Goal: Transaction & Acquisition: Book appointment/travel/reservation

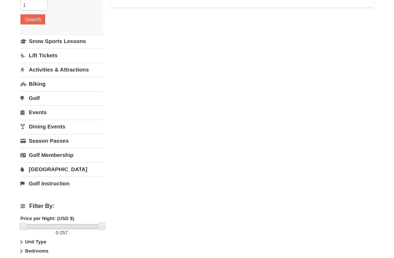
scroll to position [144, 0]
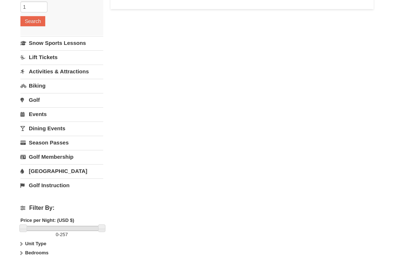
click at [76, 75] on link "Activities & Attractions" at bounding box center [61, 71] width 83 height 13
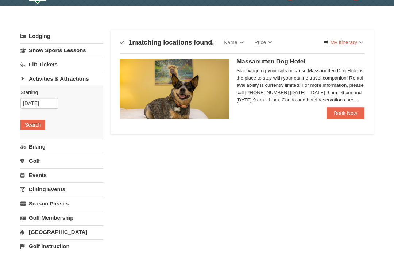
click at [36, 41] on link "Lodging" at bounding box center [61, 36] width 83 height 13
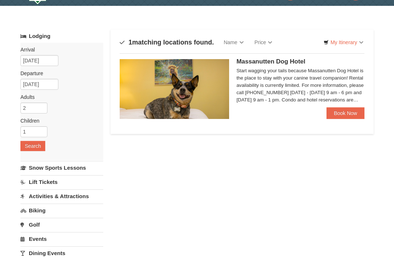
scroll to position [20, 0]
click at [37, 143] on button "Search" at bounding box center [32, 146] width 25 height 10
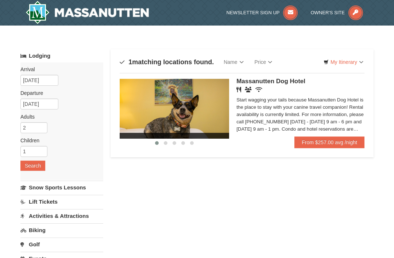
click at [350, 57] on link "My Itinerary" at bounding box center [343, 62] width 49 height 11
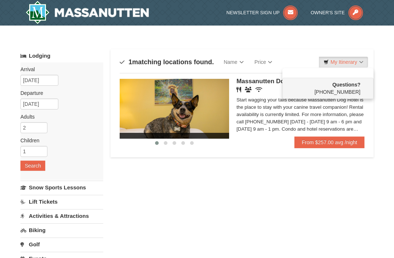
click at [193, 43] on div at bounding box center [197, 129] width 394 height 258
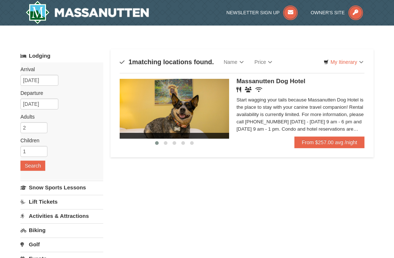
click at [38, 59] on link "Lodging" at bounding box center [61, 55] width 83 height 13
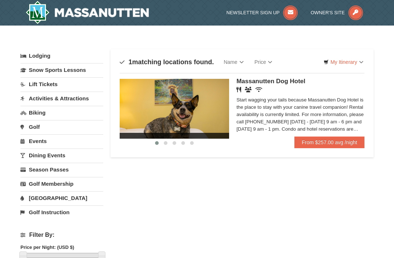
click at [105, 10] on img at bounding box center [87, 12] width 123 height 23
